Goal: Answer question/provide support: Share knowledge or assist other users

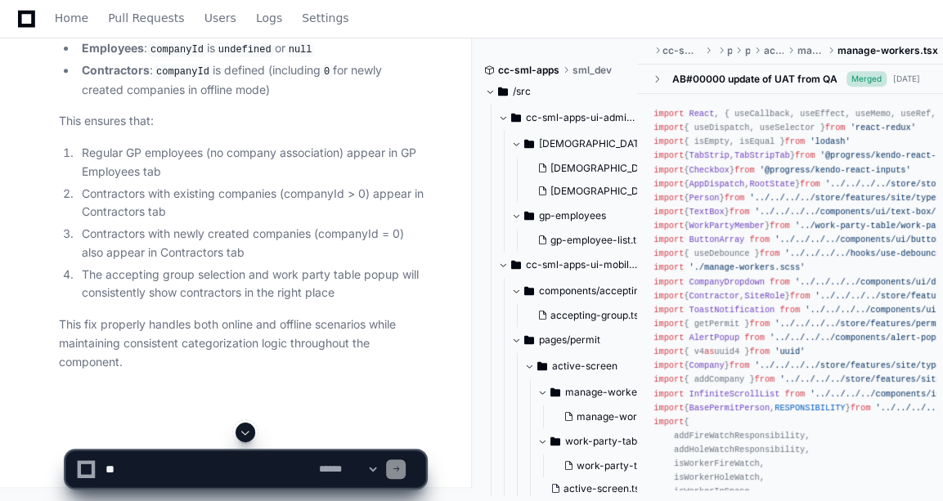
click at [139, 467] on textarea at bounding box center [208, 469] width 213 height 36
type textarea "*"
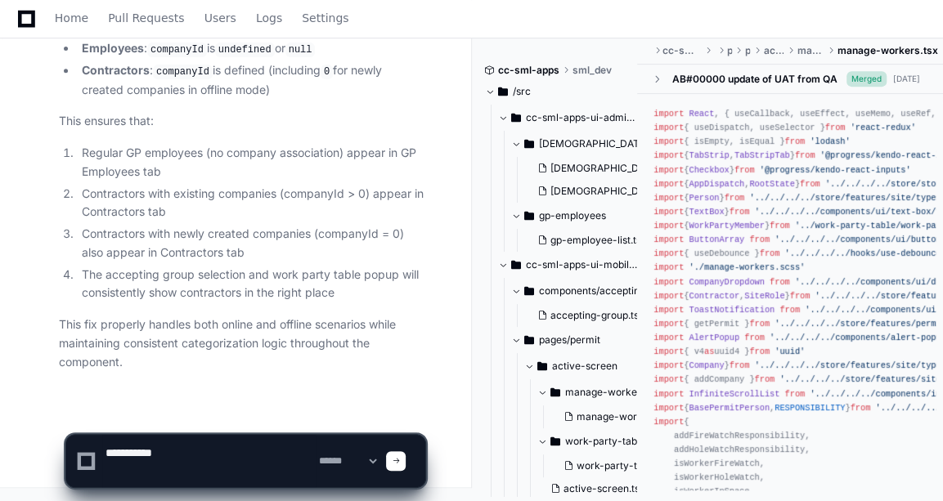
paste textarea "**********"
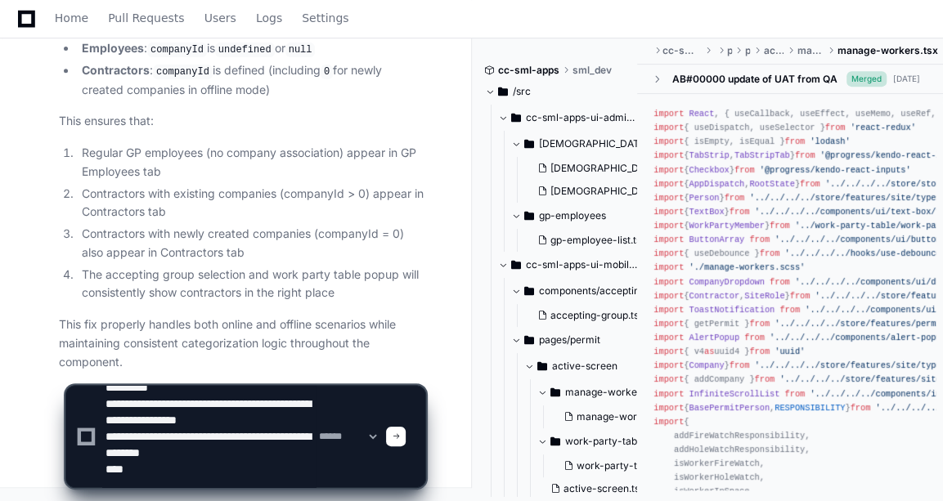
scroll to position [38, 0]
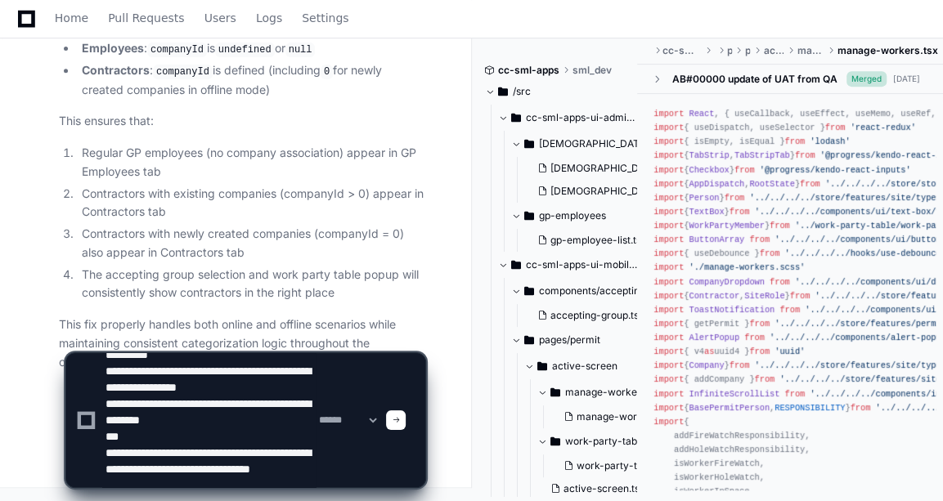
click at [103, 483] on textarea at bounding box center [208, 420] width 213 height 134
click at [245, 478] on textarea at bounding box center [208, 420] width 213 height 134
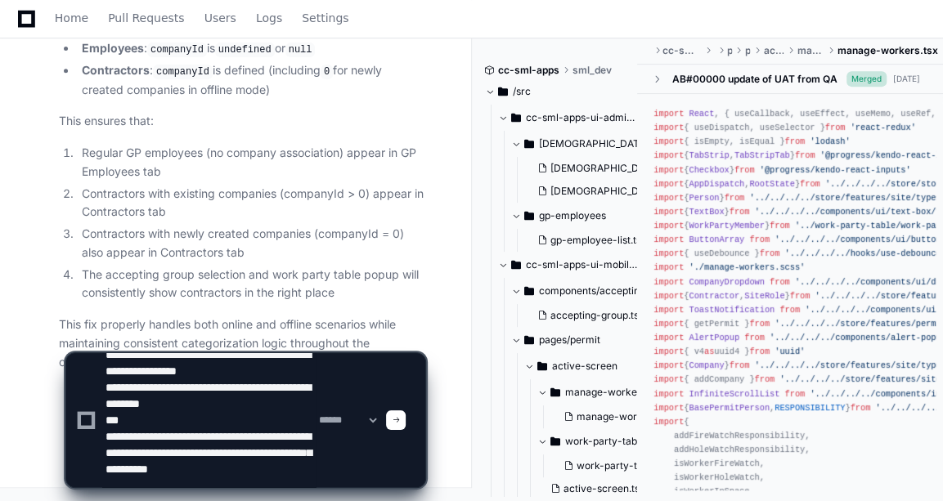
scroll to position [54, 0]
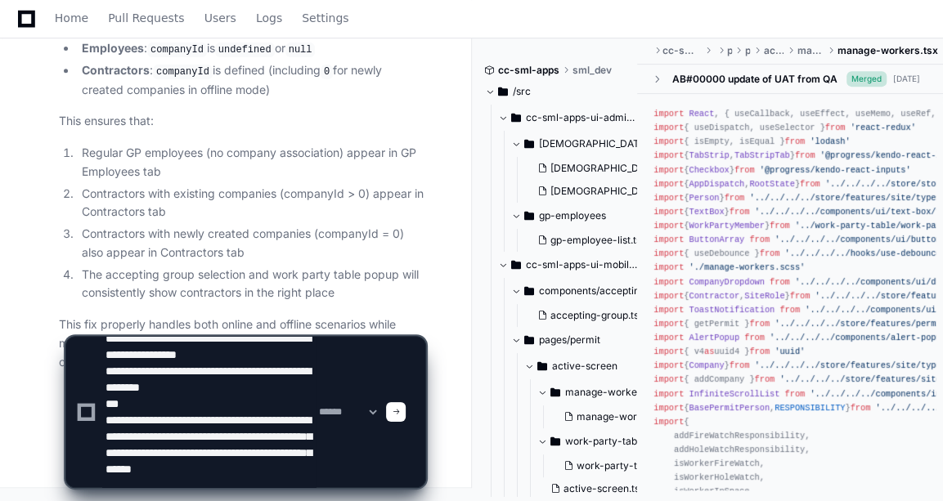
type textarea "**********"
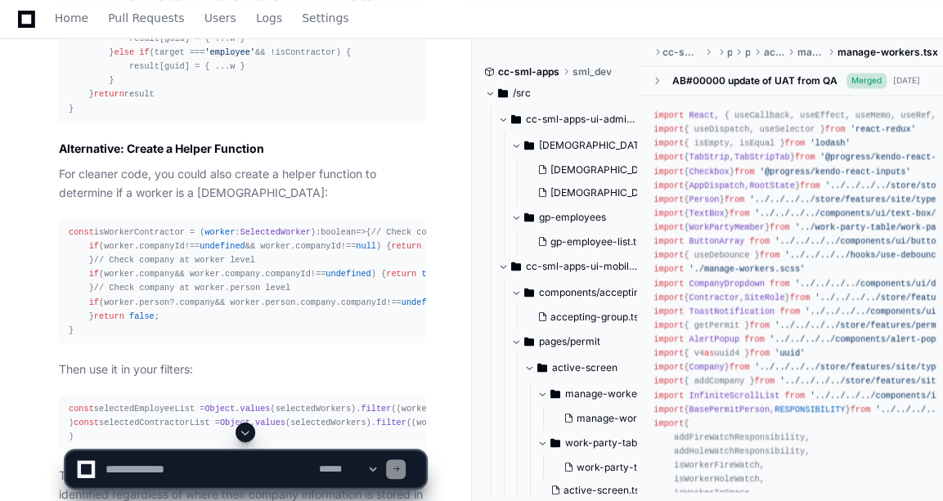
scroll to position [5200, 0]
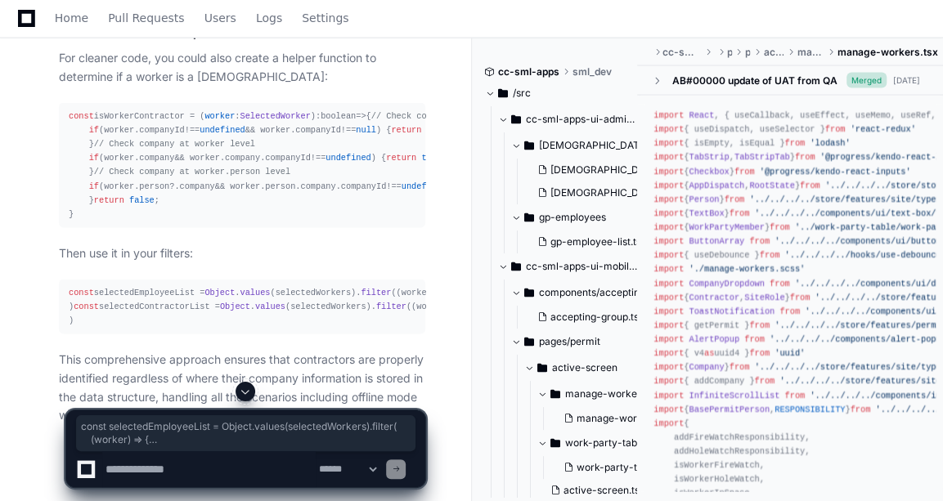
drag, startPoint x: 65, startPoint y: 75, endPoint x: 88, endPoint y: 342, distance: 267.6
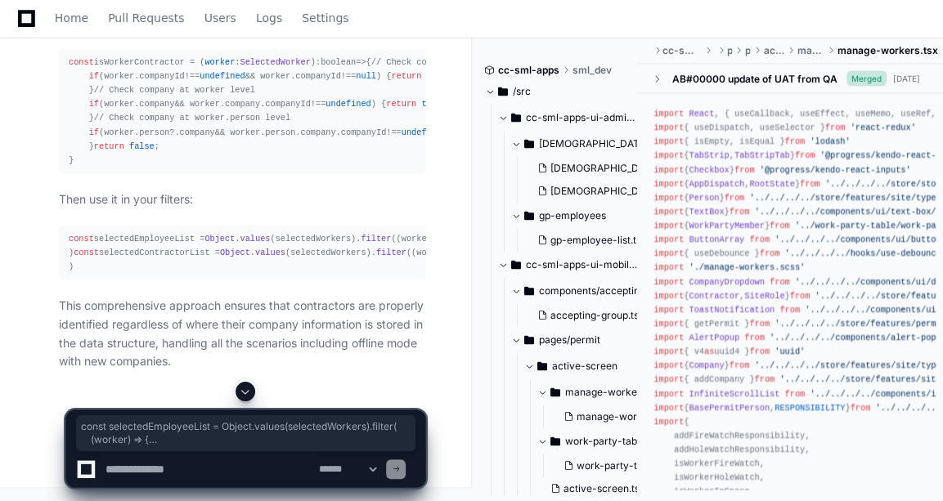
scroll to position [6280, 0]
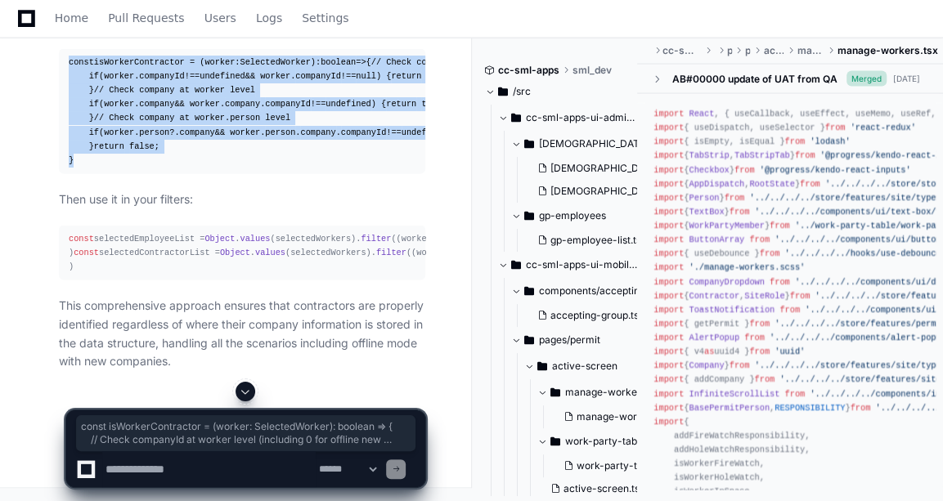
drag, startPoint x: 68, startPoint y: 110, endPoint x: 73, endPoint y: 343, distance: 233.1
click at [73, 174] on pre "const isWorkerContractor = ( worker : SelectedWorker ): boolean => { // Check c…" at bounding box center [242, 111] width 366 height 125
copy div "const isWorkerContractor = ( worker : SelectedWorker ): boolean => { // Check c…"
click at [268, 109] on span "companyId" at bounding box center [287, 104] width 45 height 10
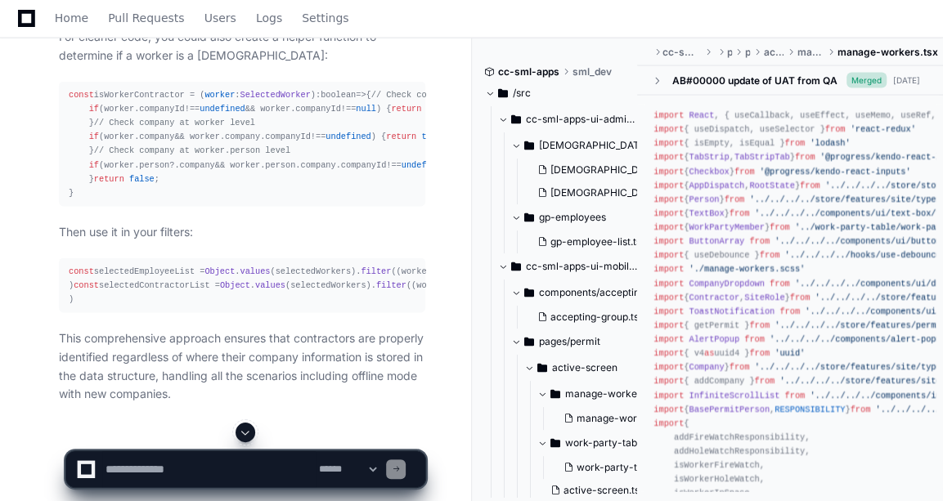
scroll to position [5218, 0]
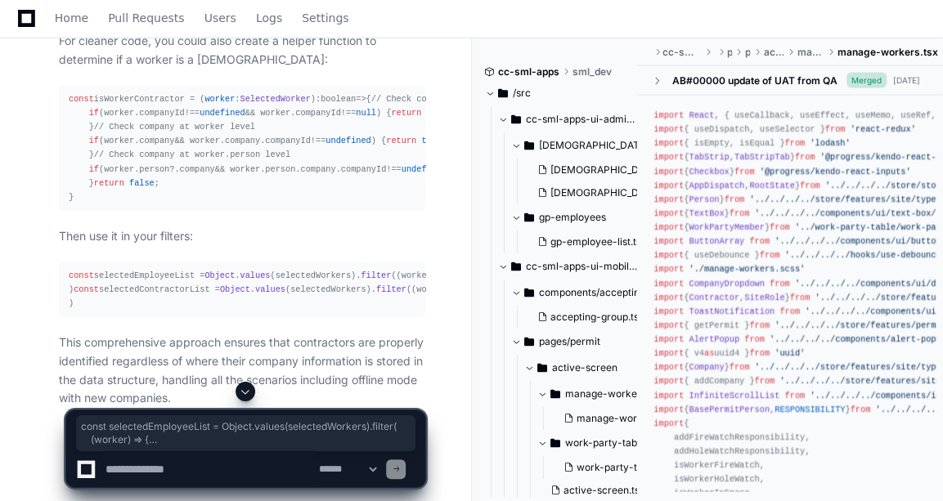
drag, startPoint x: 68, startPoint y: 62, endPoint x: 75, endPoint y: 322, distance: 260.2
copy div "const selectedEmployeeList = Object . values (selectedWorkers). filter ( ( work…"
